Goal: Check status: Check status

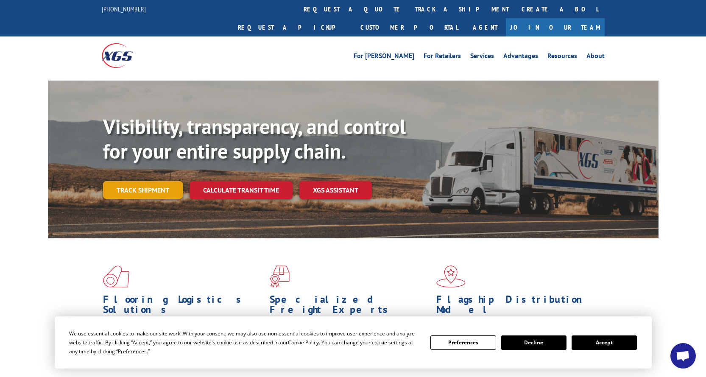
click at [136, 181] on link "Track shipment" at bounding box center [143, 190] width 80 height 18
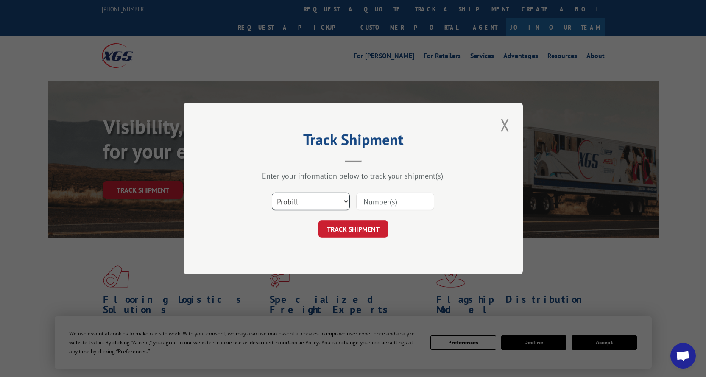
click at [289, 200] on select "Select category... Probill BOL PO" at bounding box center [311, 201] width 78 height 18
select select "bol"
click at [272, 192] on select "Select category... Probill BOL PO" at bounding box center [311, 201] width 78 height 18
click at [385, 197] on input at bounding box center [395, 201] width 78 height 18
type input "54388094"
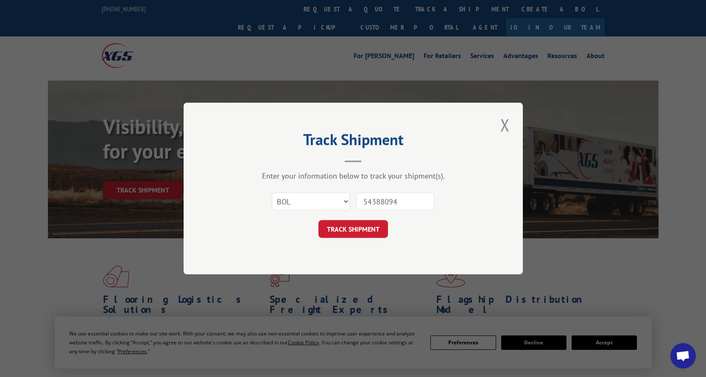
click at [373, 225] on button "TRACK SHIPMENT" at bounding box center [352, 229] width 69 height 18
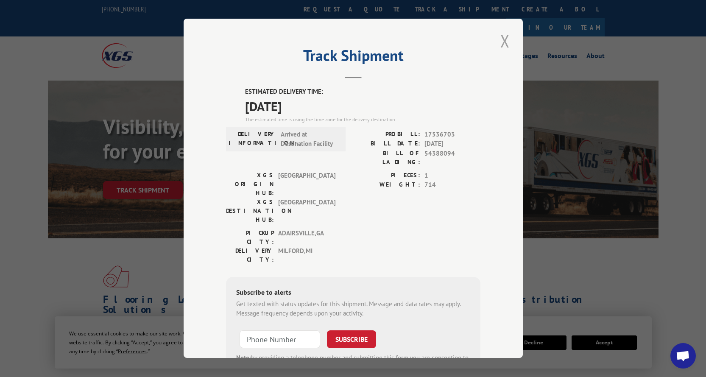
click at [502, 46] on button "Close modal" at bounding box center [504, 40] width 14 height 23
